Goal: Navigation & Orientation: Find specific page/section

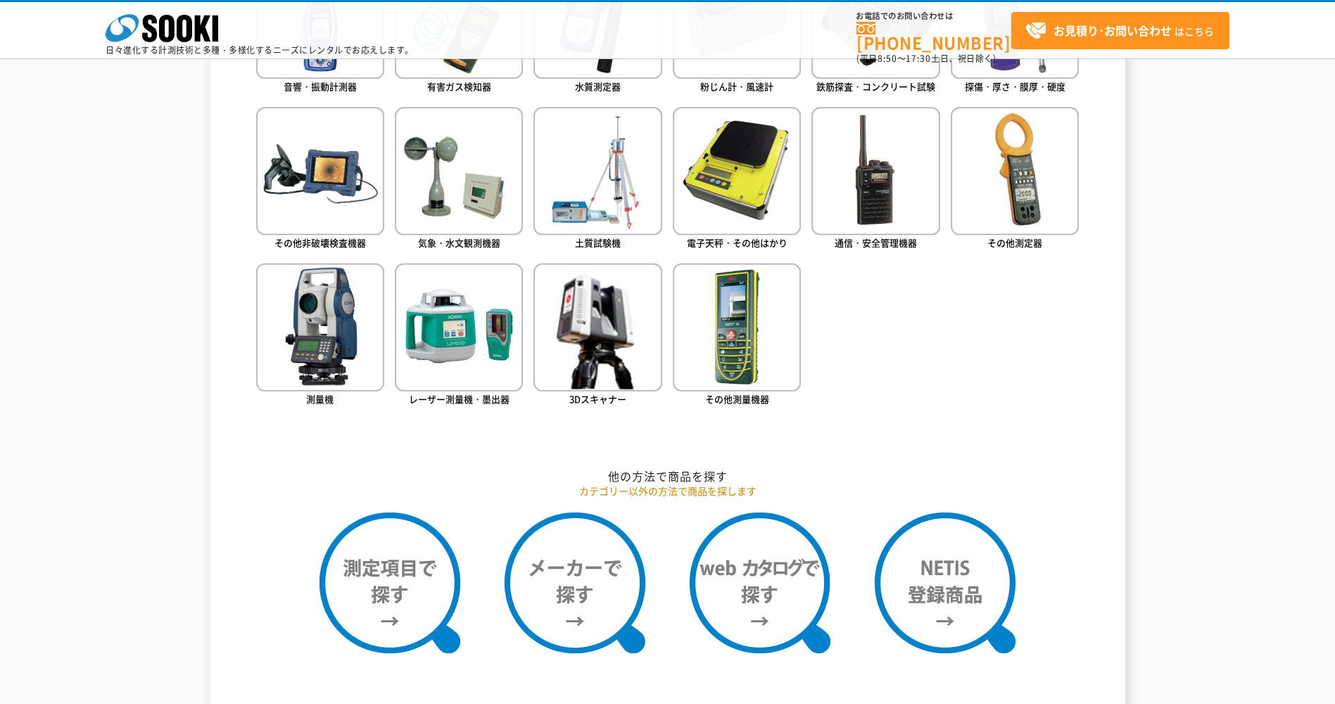
scroll to position [704, 0]
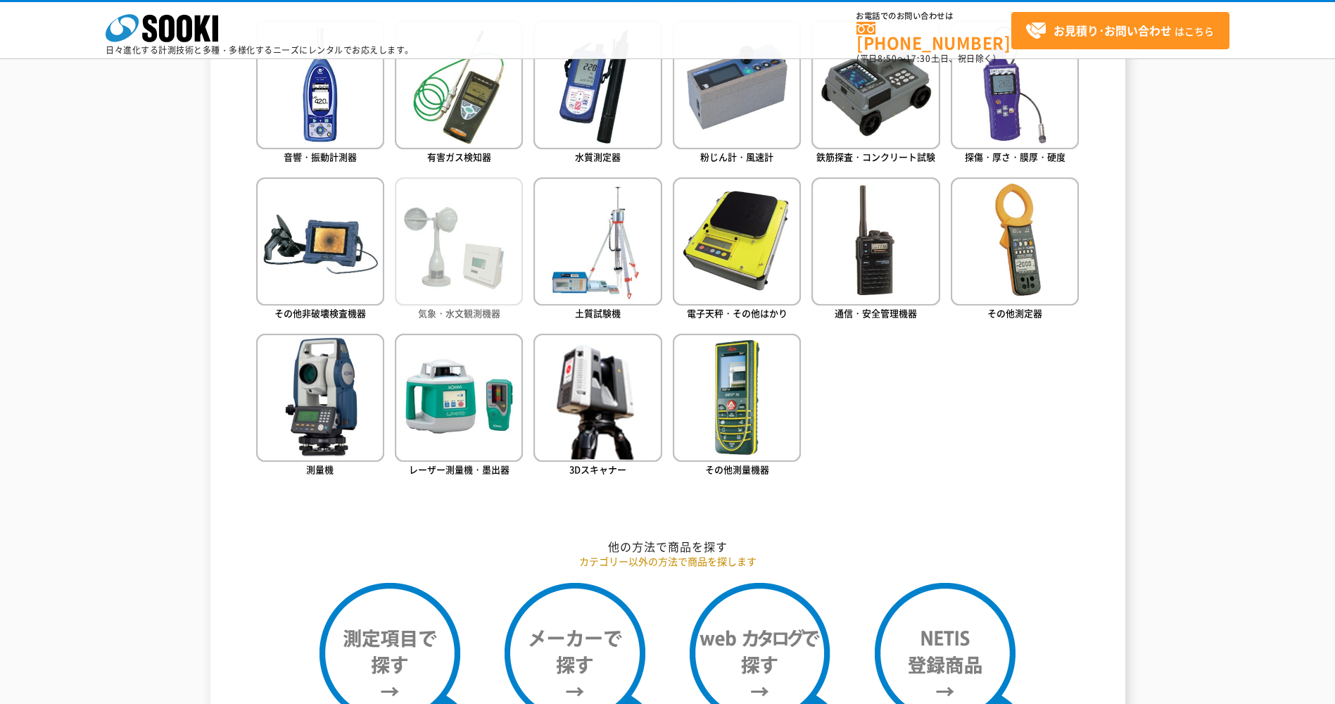
click at [466, 260] on img at bounding box center [459, 241] width 128 height 128
click at [1024, 263] on img at bounding box center [1015, 241] width 128 height 128
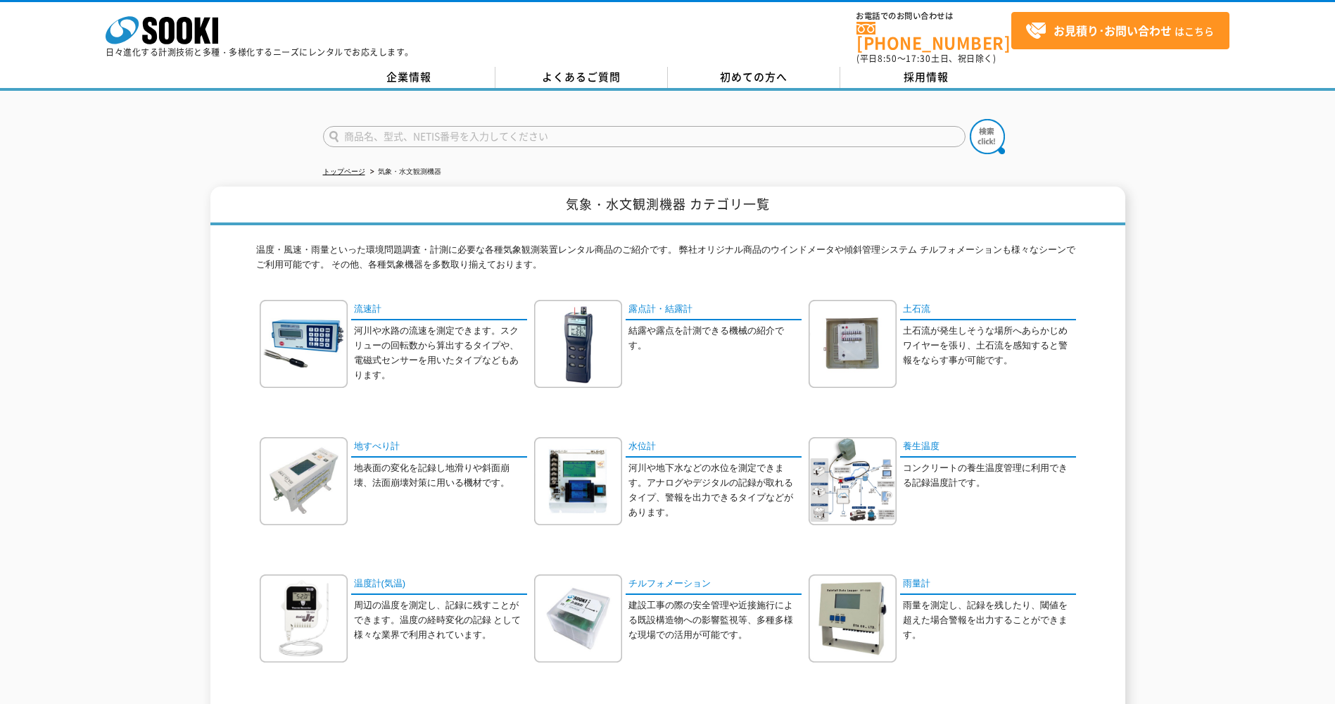
scroll to position [291, 0]
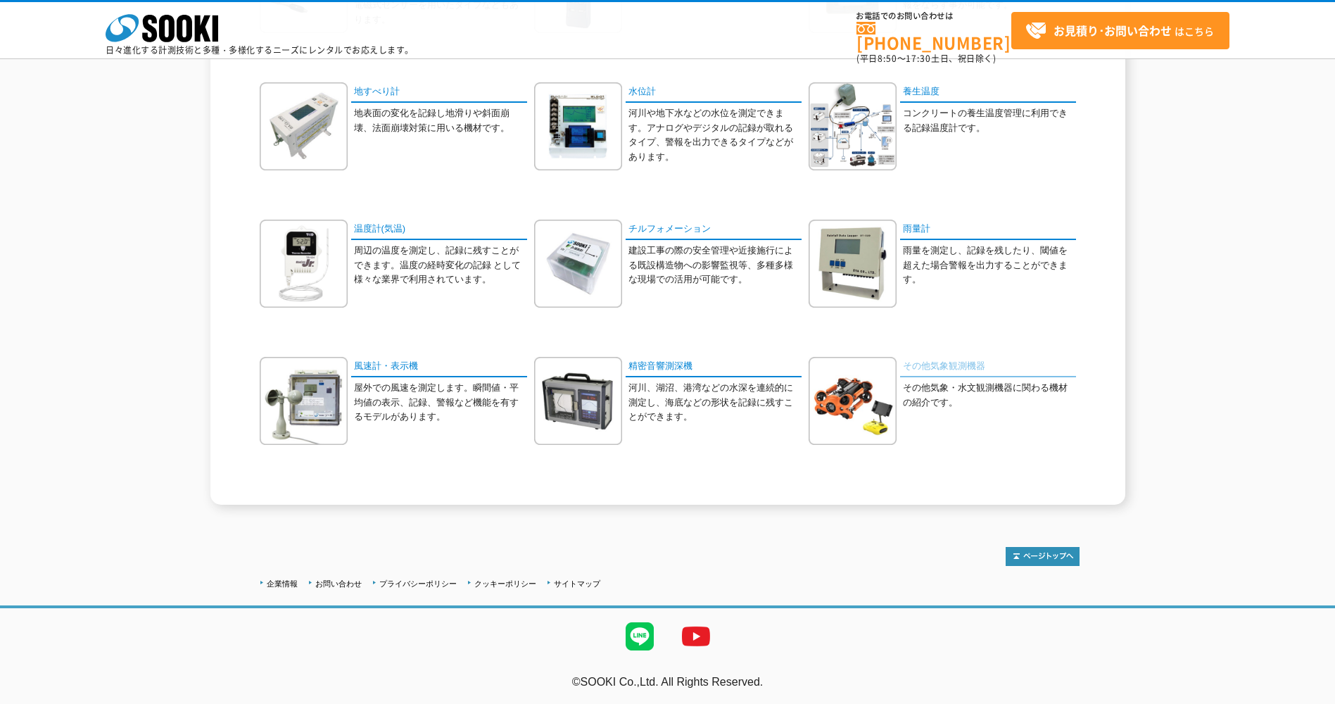
click at [943, 369] on link "その他気象観測機器" at bounding box center [988, 367] width 176 height 20
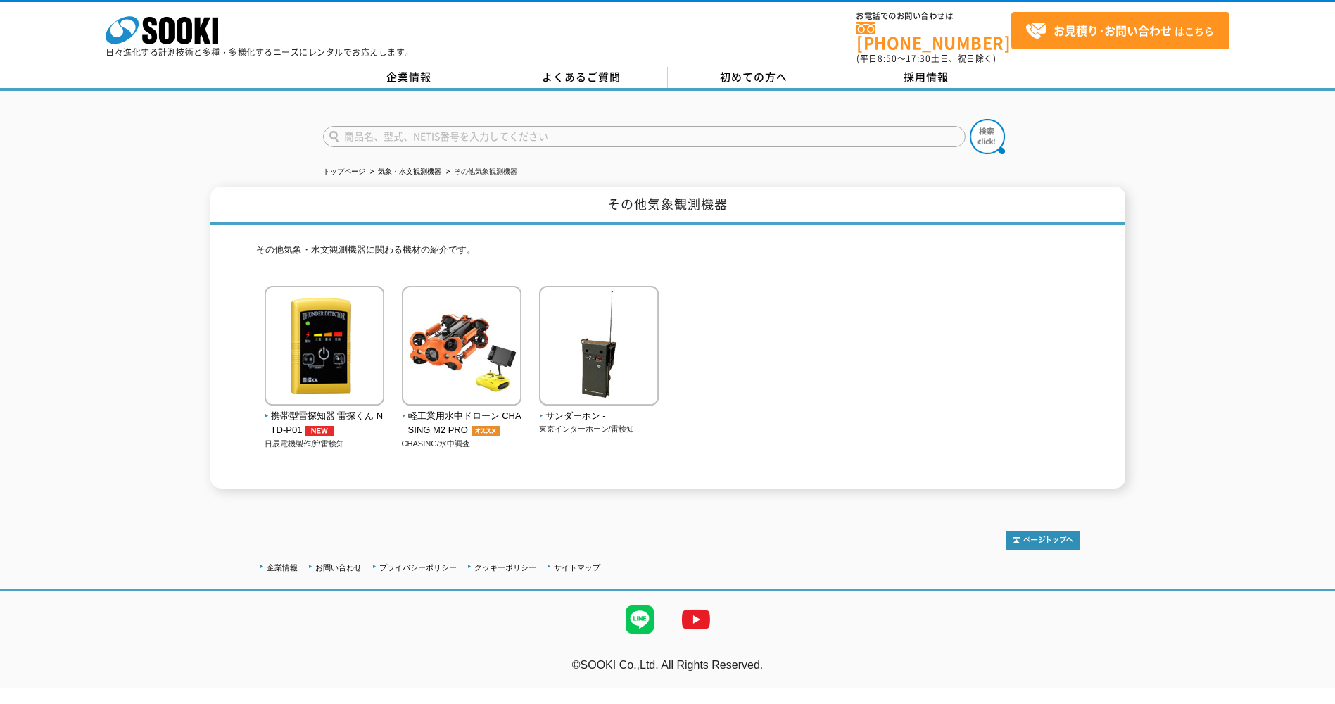
click at [6, 1] on div "株式会社 ソーキ spMenu 日々進化する計測技術と多種・多様化するニーズにレンタルでお応えします。 お電話でのお問い合わせは [PHONE_NUMBER]…" at bounding box center [667, 32] width 1335 height 65
